Goal: Information Seeking & Learning: Learn about a topic

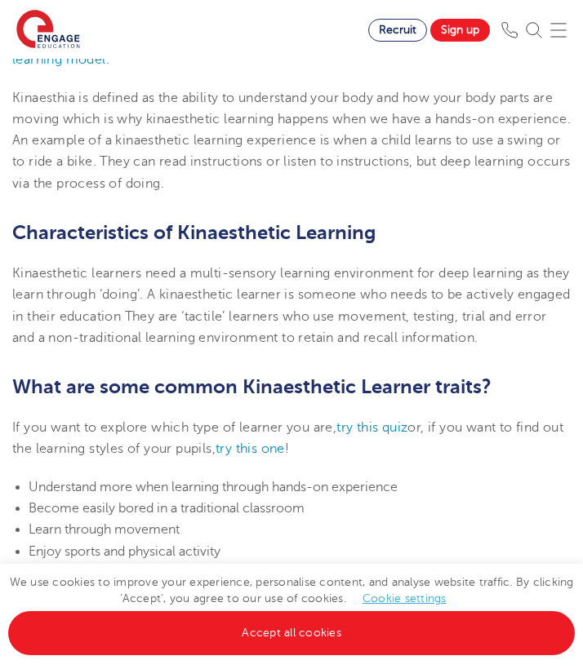
scroll to position [543, 0]
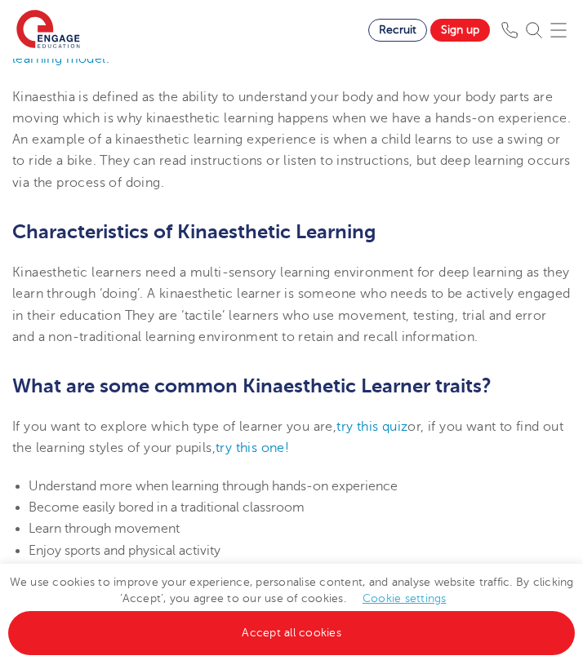
click at [320, 68] on p "Kinaesthetic Learning is a specific style of learning, we all have preferred le…" at bounding box center [291, 27] width 558 height 86
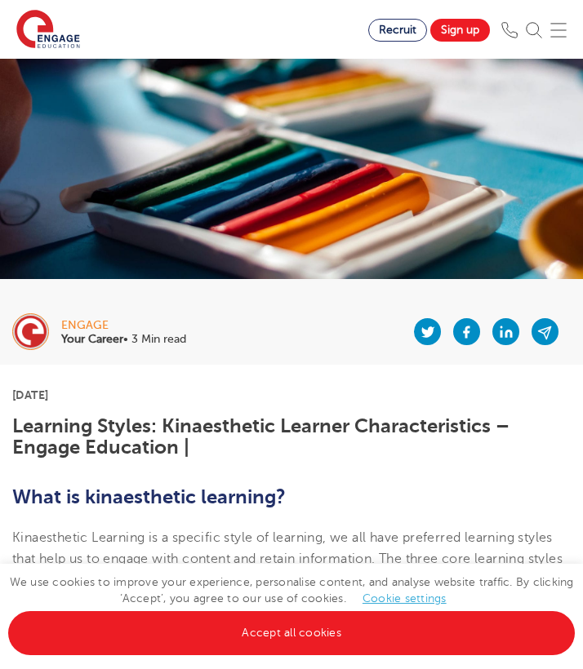
scroll to position [0, 0]
click at [537, 25] on img at bounding box center [534, 30] width 16 height 16
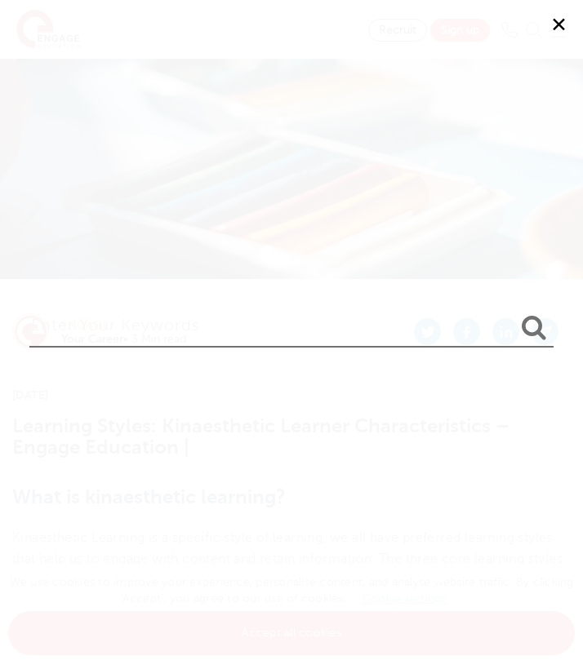
click at [204, 327] on input "search" at bounding box center [291, 322] width 525 height 51
type input "visual learning"
click at [534, 330] on button "submit" at bounding box center [533, 328] width 39 height 30
